Goal: Information Seeking & Learning: Learn about a topic

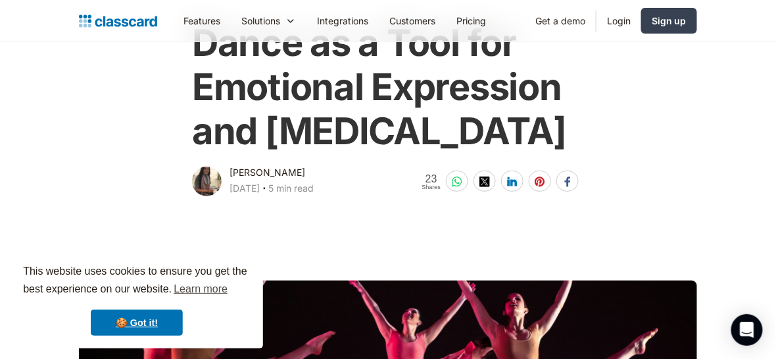
scroll to position [100, 0]
drag, startPoint x: 428, startPoint y: 167, endPoint x: 183, endPoint y: 51, distance: 270.7
click at [183, 51] on div "Dance as a Tool for Emotional Expression and [MEDICAL_DATA] [PERSON_NAME] [DATE…" at bounding box center [388, 103] width 421 height 191
copy h1 "Dance as a Tool for Emotional Expression and [MEDICAL_DATA]"
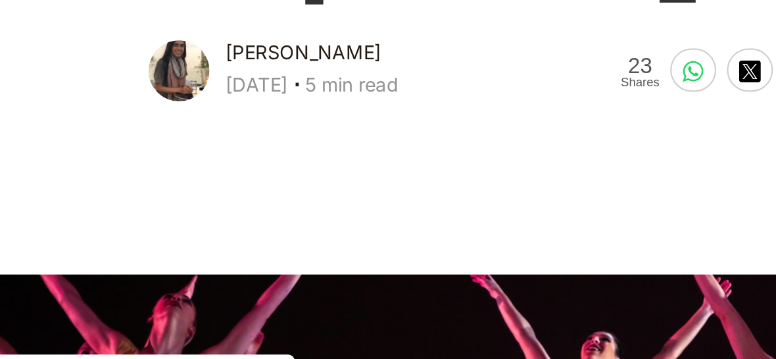
scroll to position [168, 0]
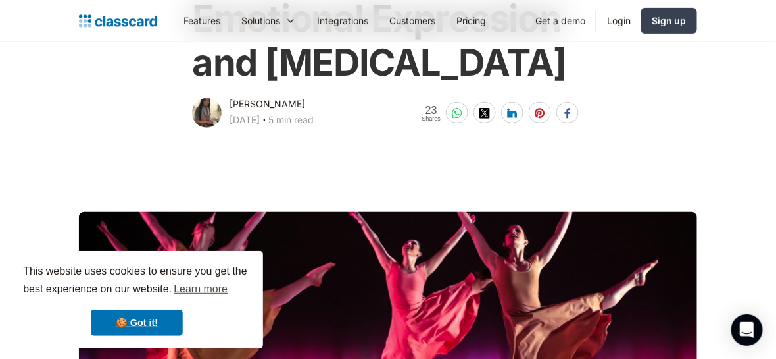
drag, startPoint x: 297, startPoint y: 149, endPoint x: 228, endPoint y: 145, distance: 68.6
click at [228, 130] on div "[PERSON_NAME] [DATE] ‧ 5 min read" at bounding box center [253, 113] width 122 height 34
drag, startPoint x: 228, startPoint y: 145, endPoint x: 272, endPoint y: 188, distance: 61.4
click at [272, 188] on main at bounding box center [388, 268] width 776 height 277
drag, startPoint x: 285, startPoint y: 149, endPoint x: 220, endPoint y: 151, distance: 65.1
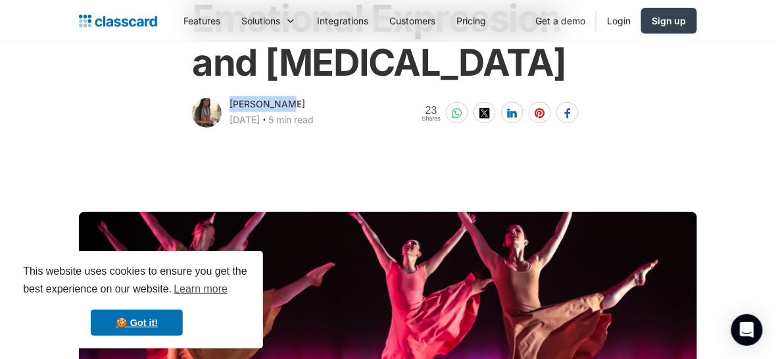
click at [220, 130] on div "[PERSON_NAME] [DATE] ‧ 5 min read" at bounding box center [253, 113] width 122 height 34
copy div "[PERSON_NAME]"
